Goal: Information Seeking & Learning: Check status

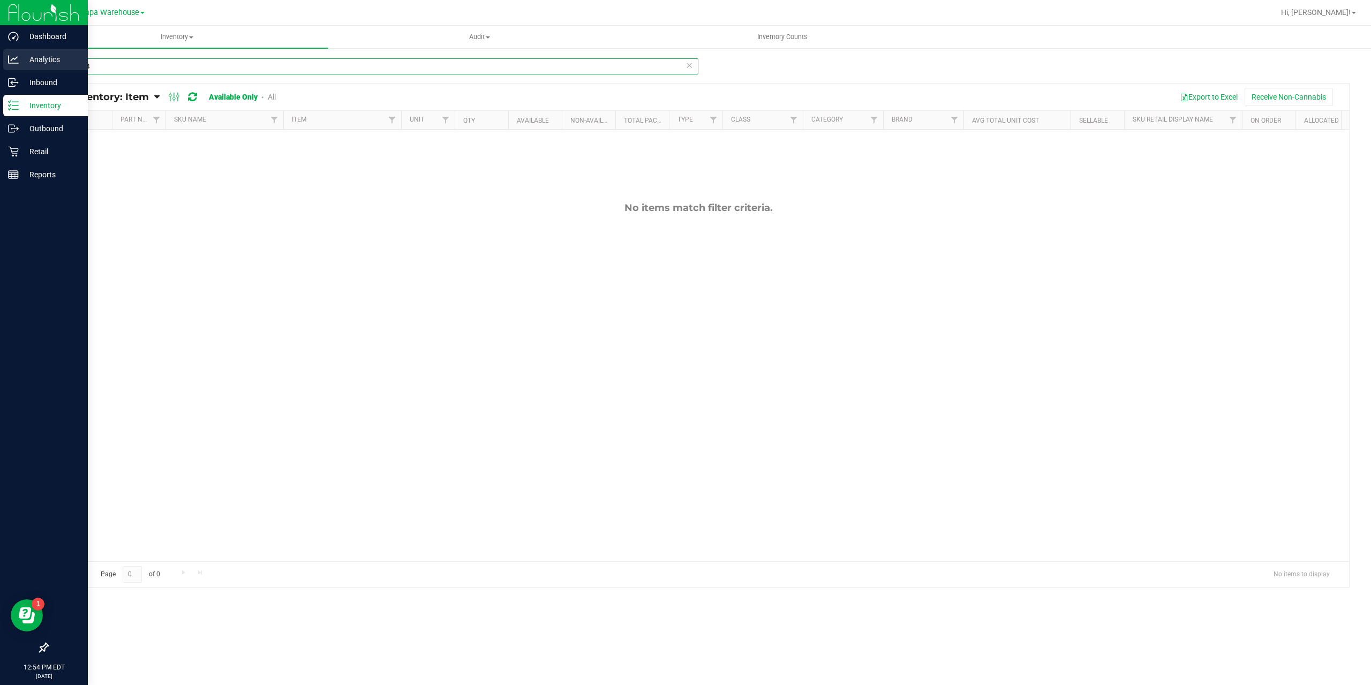
drag, startPoint x: 88, startPoint y: 69, endPoint x: 22, endPoint y: 67, distance: 65.9
click at [22, 67] on div "Dashboard Analytics Inbound Inventory Outbound Retail Reports 12:54 PM EDT [DAT…" at bounding box center [685, 342] width 1371 height 685
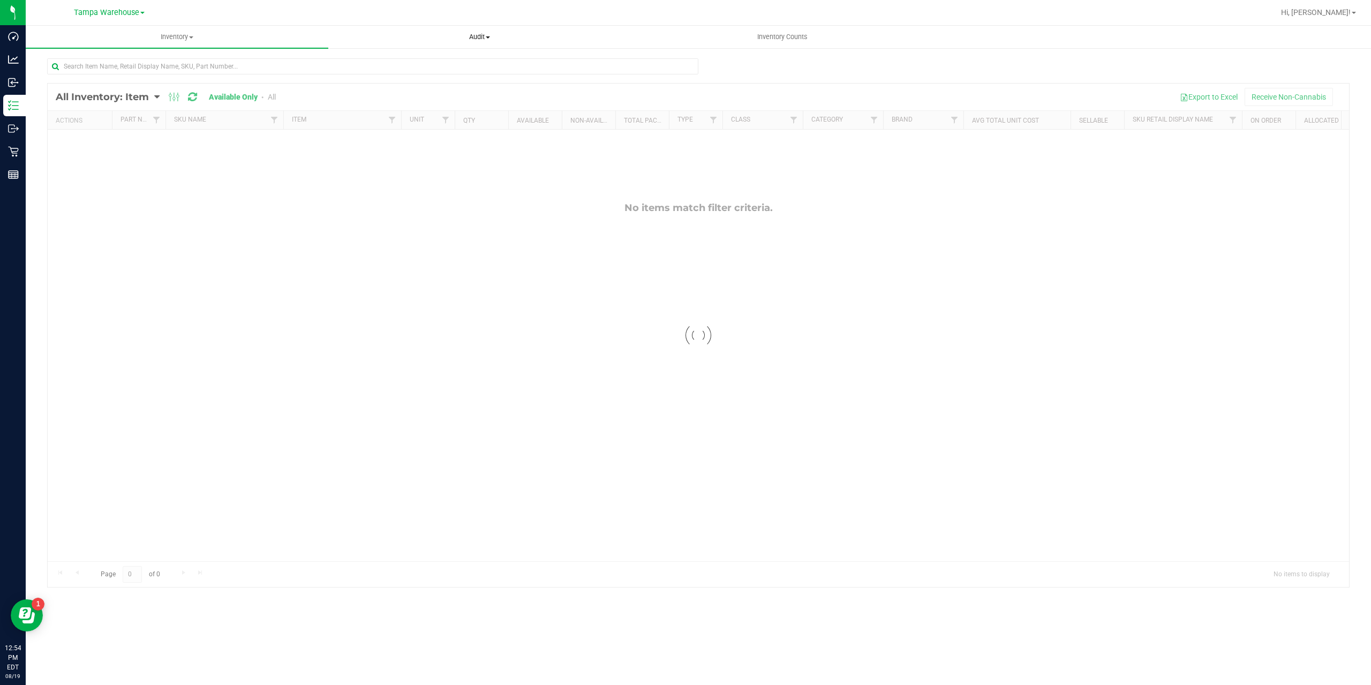
click at [478, 34] on span "Audit" at bounding box center [480, 37] width 302 height 10
click at [397, 67] on span "Inventory auditing" at bounding box center [374, 64] width 92 height 9
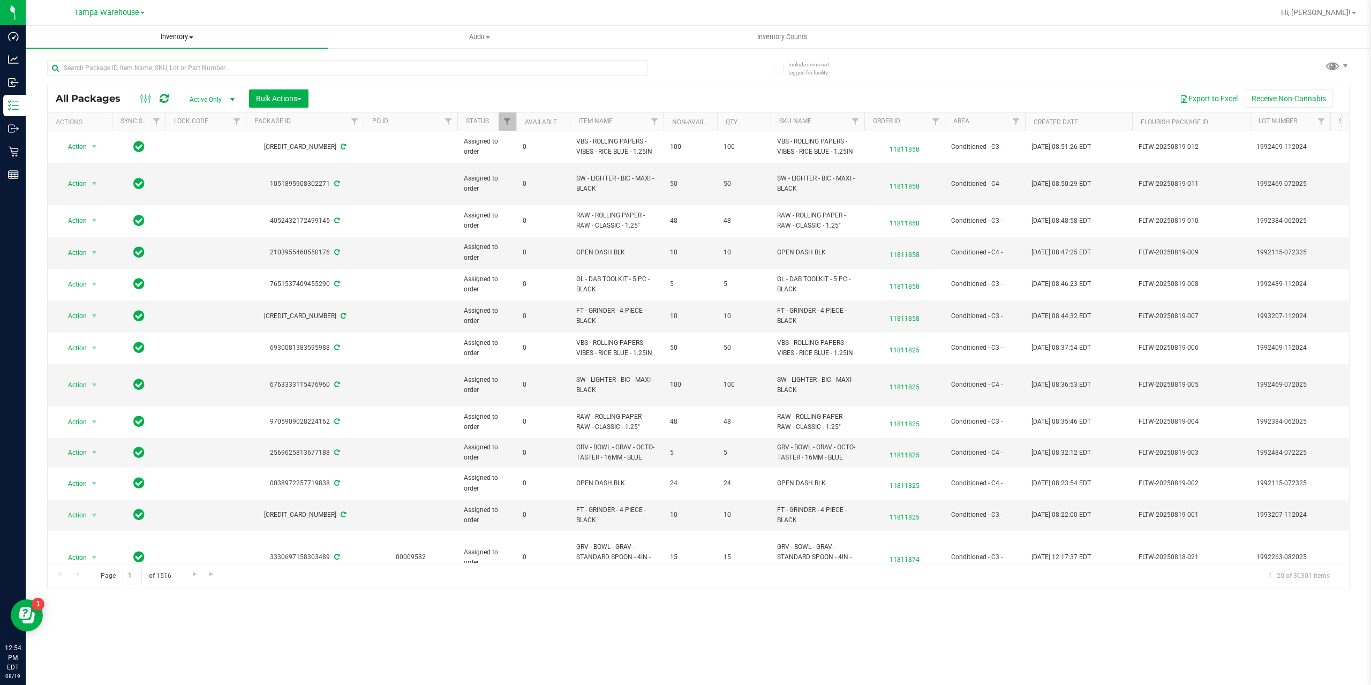
click at [163, 34] on span "Inventory" at bounding box center [177, 37] width 303 height 10
click at [69, 81] on span "All inventory" at bounding box center [62, 77] width 72 height 9
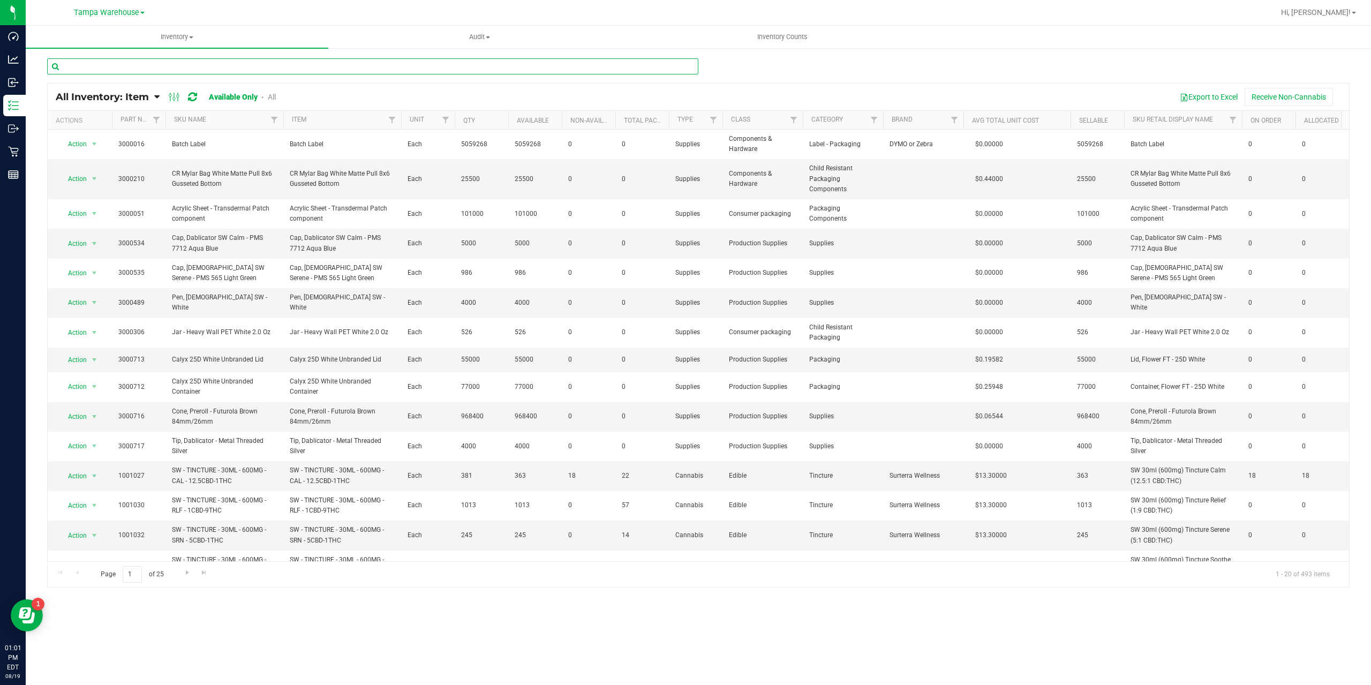
click at [148, 66] on input "text" at bounding box center [372, 66] width 651 height 16
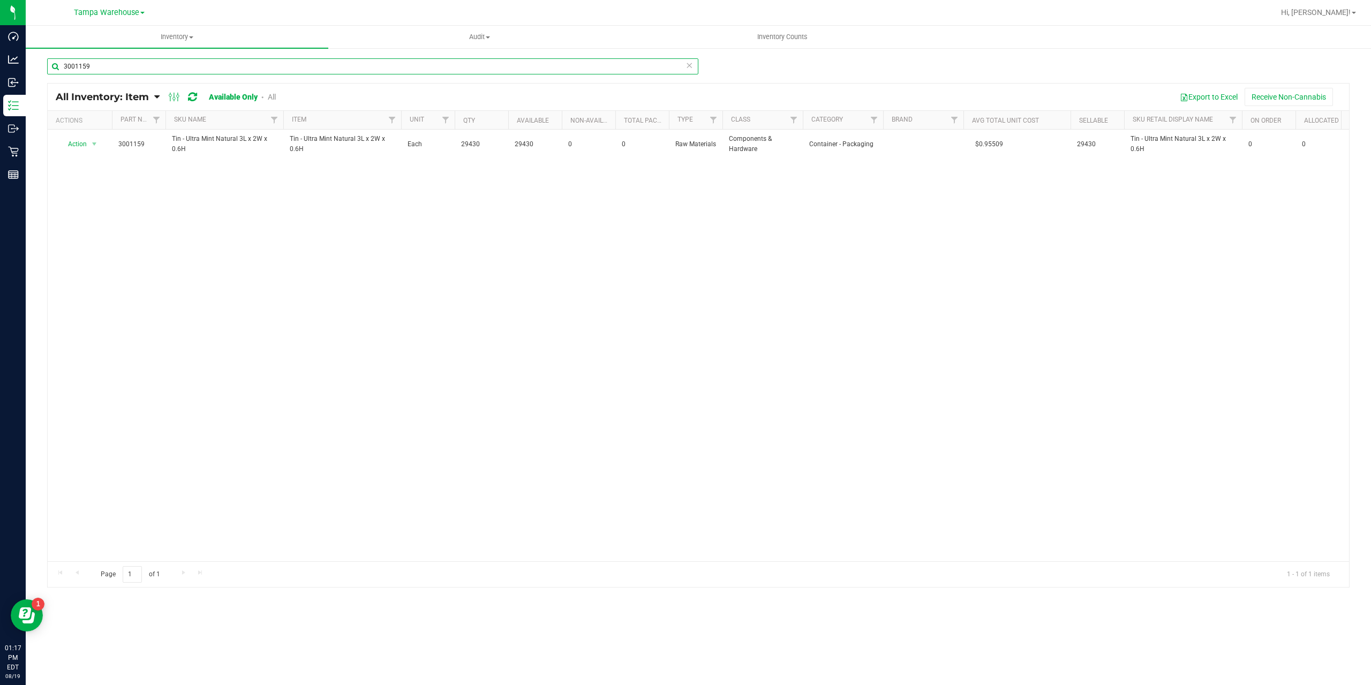
type input "3001159"
drag, startPoint x: 111, startPoint y: 63, endPoint x: -23, endPoint y: 65, distance: 134.5
click at [0, 65] on html "Dashboard Analytics Inbound Inventory Outbound Retail Reports 01:17 PM EDT 08/1…" at bounding box center [685, 342] width 1371 height 685
